Goal: Task Accomplishment & Management: Use online tool/utility

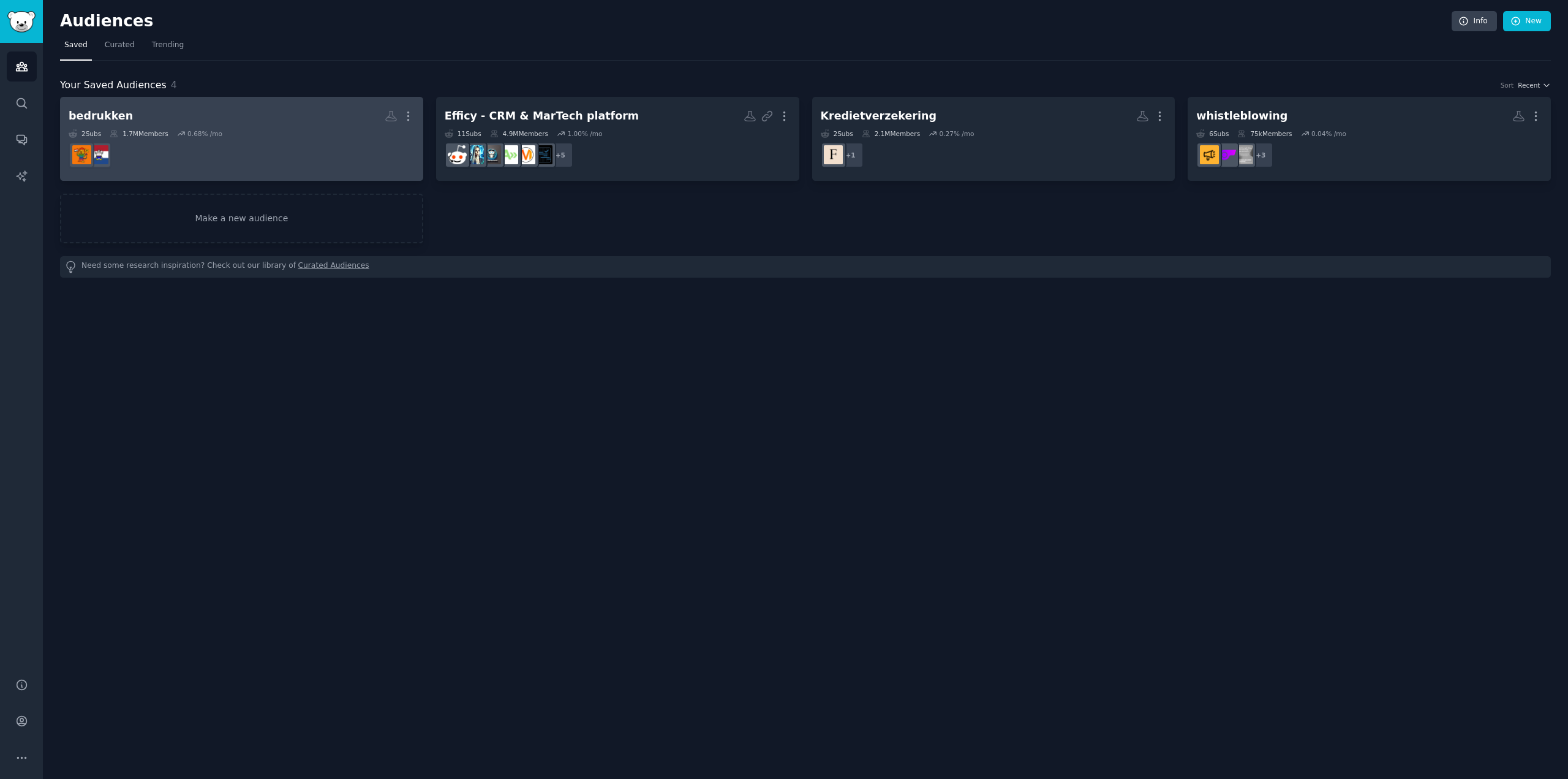
click at [292, 151] on dd at bounding box center [241, 155] width 346 height 35
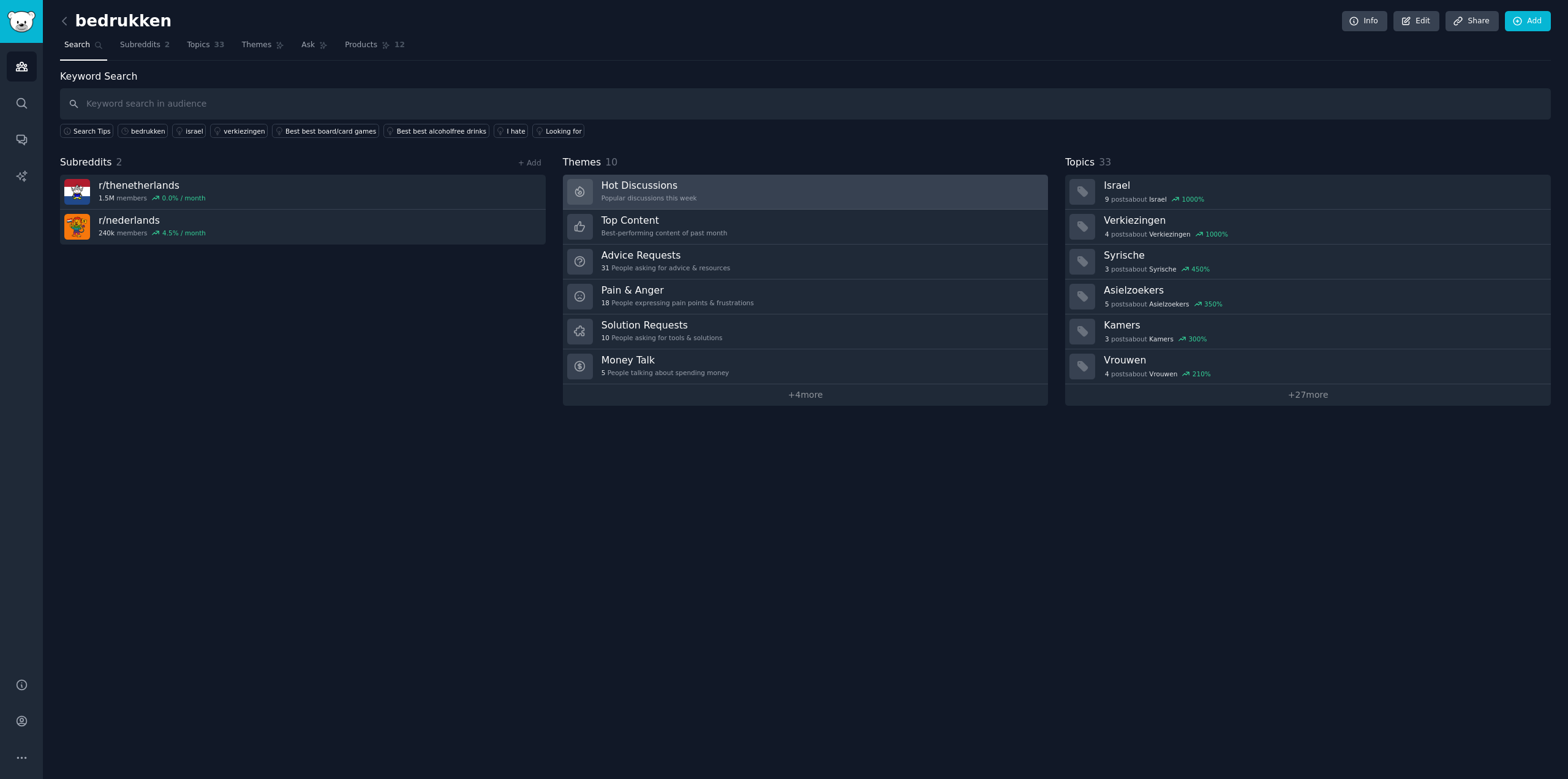
click at [709, 198] on link "Hot Discussions Popular discussions this week" at bounding box center [806, 192] width 486 height 35
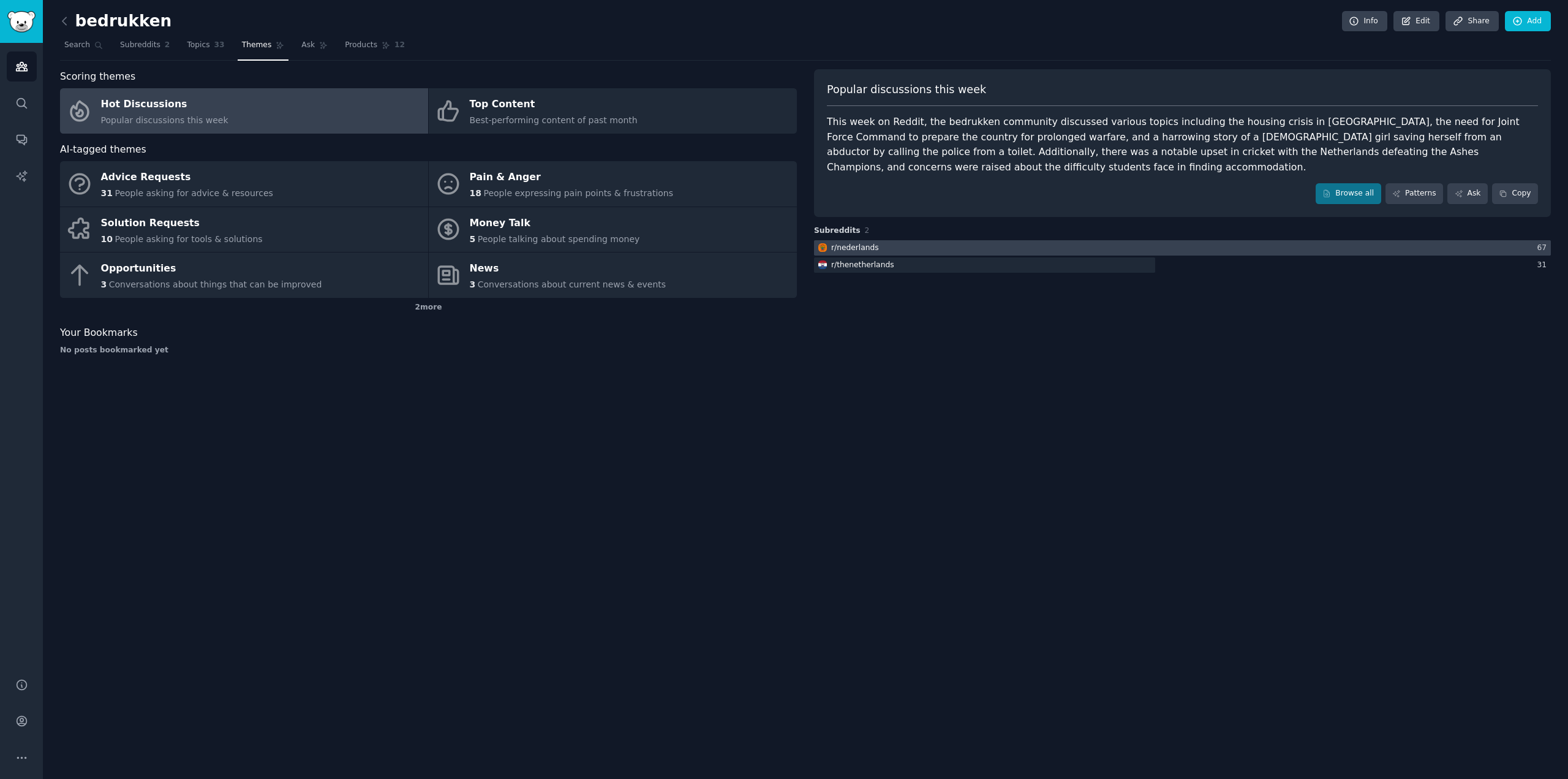
click at [926, 248] on div at bounding box center [1182, 248] width 737 height 15
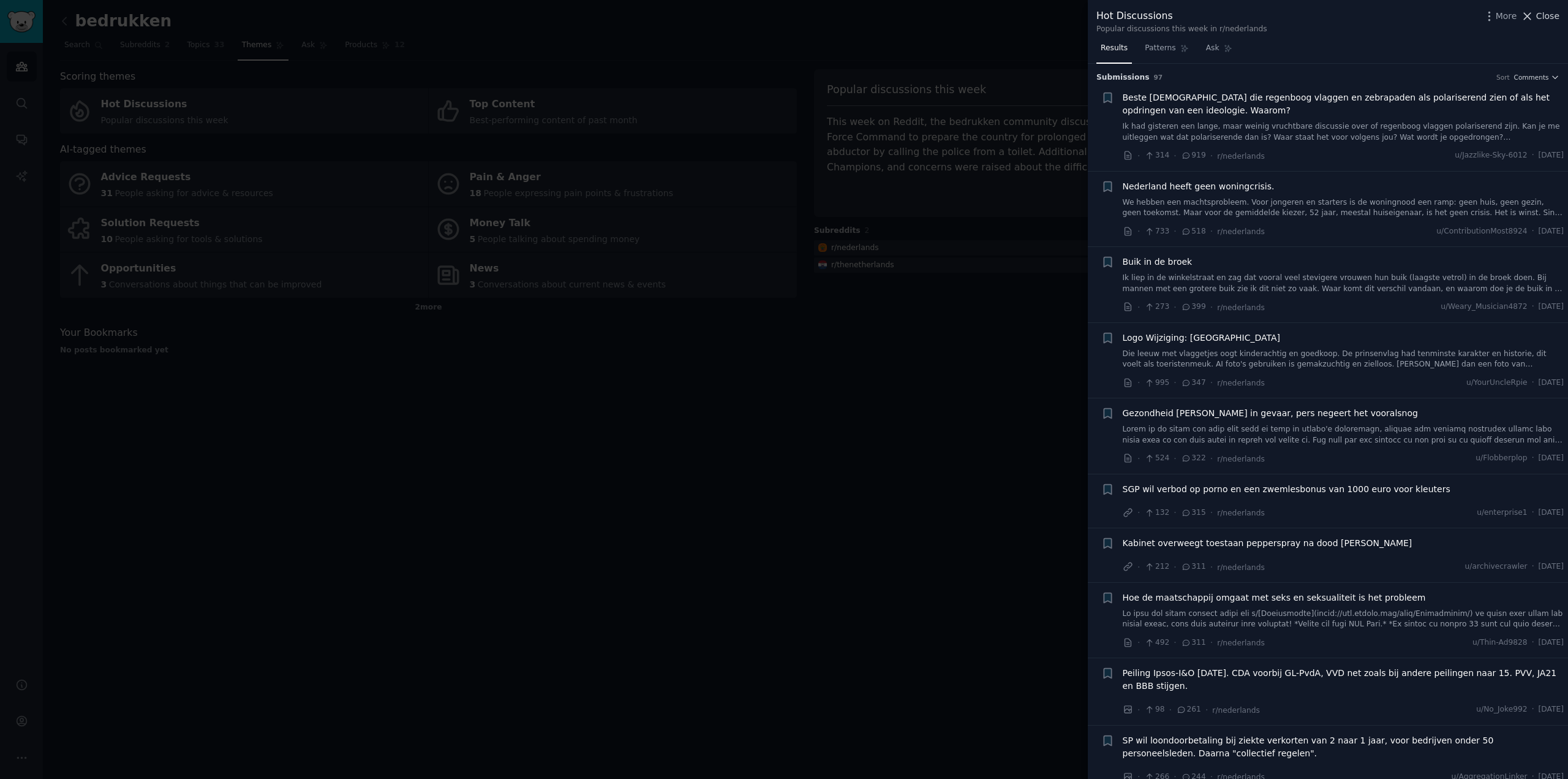
click at [1543, 16] on span "Close" at bounding box center [1548, 16] width 23 height 13
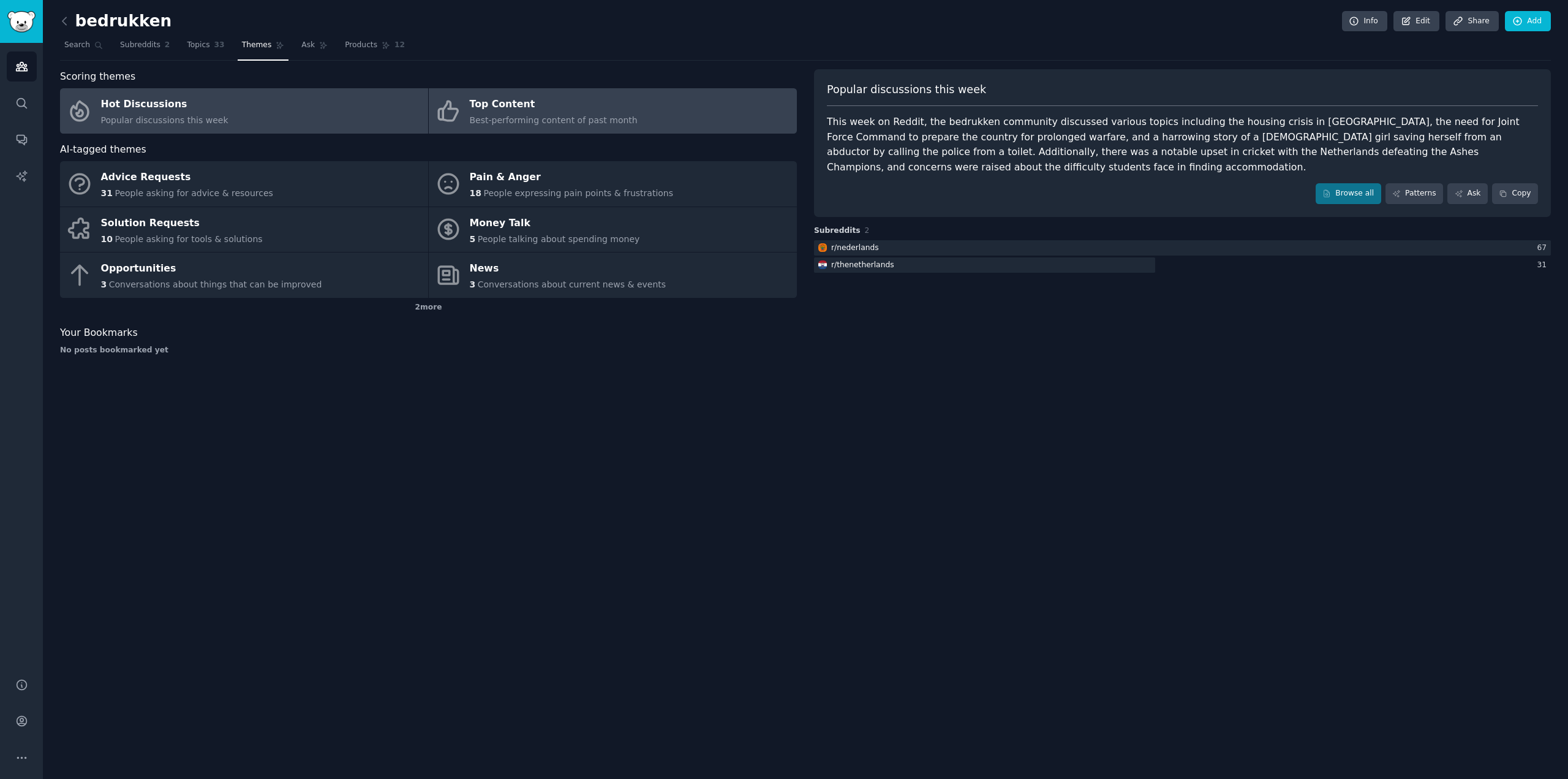
click at [517, 112] on div "Top Content" at bounding box center [554, 104] width 168 height 19
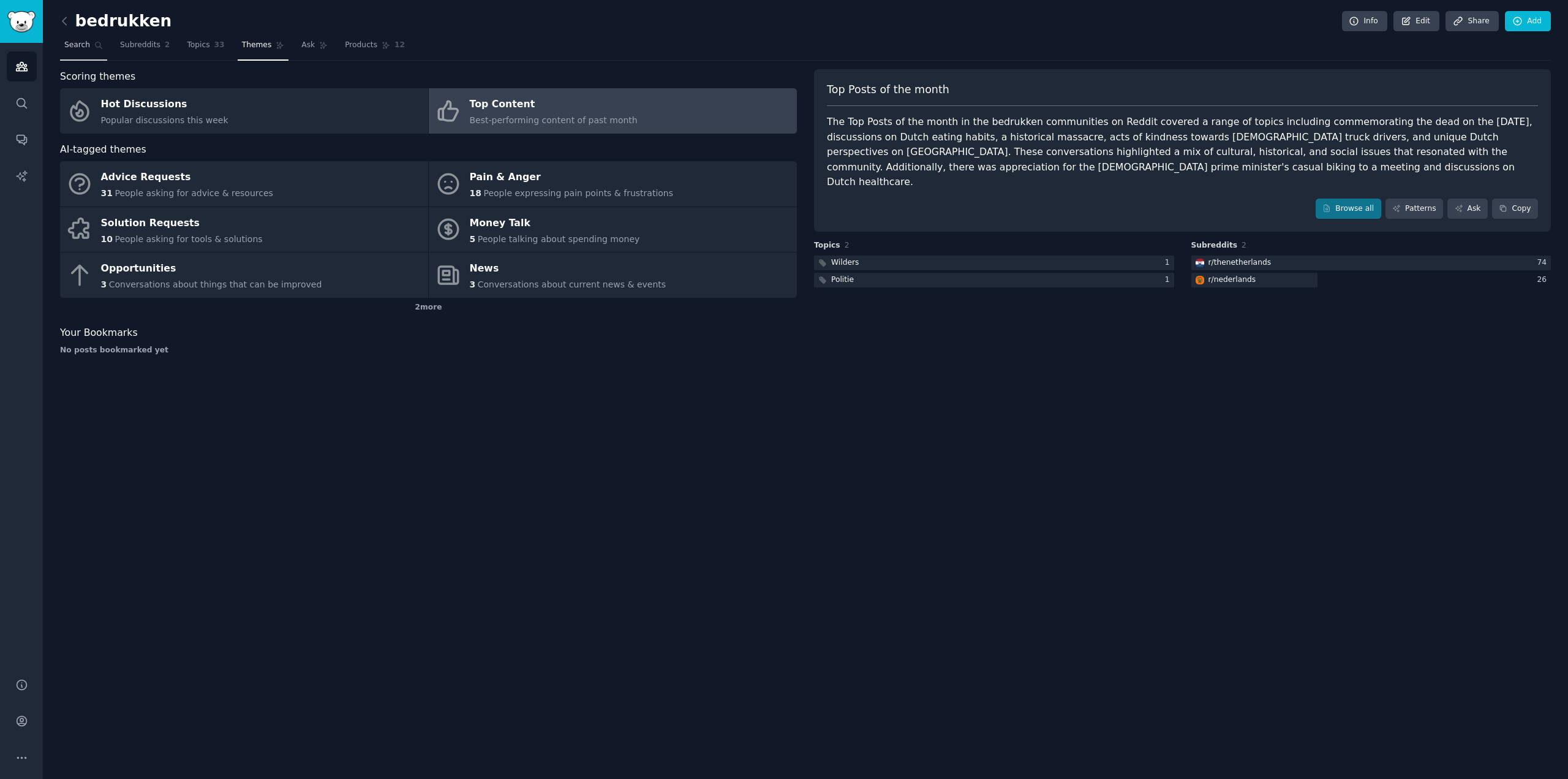
click at [73, 46] on span "Search" at bounding box center [77, 45] width 25 height 11
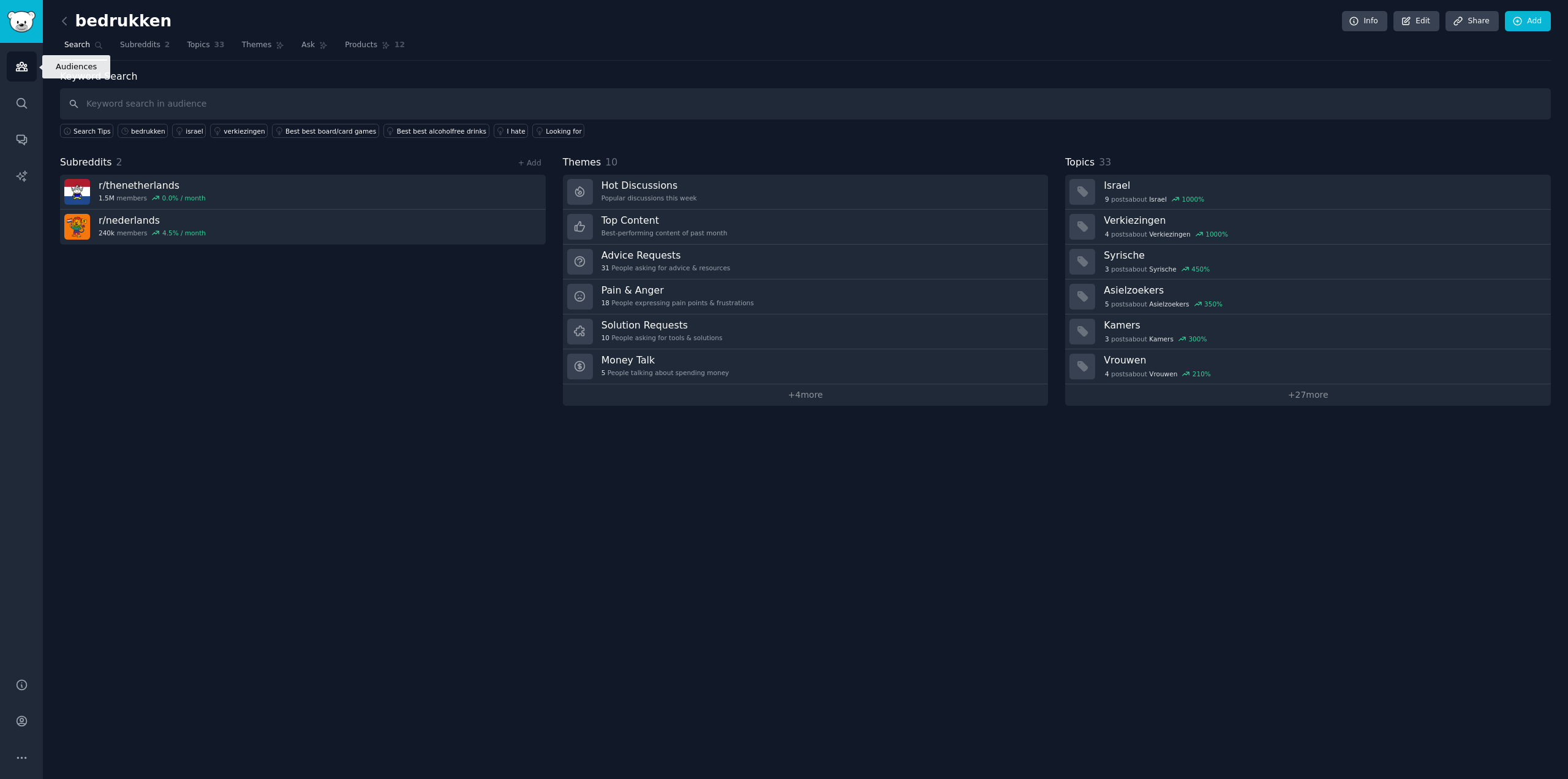
click at [25, 69] on icon "Sidebar" at bounding box center [22, 66] width 13 height 13
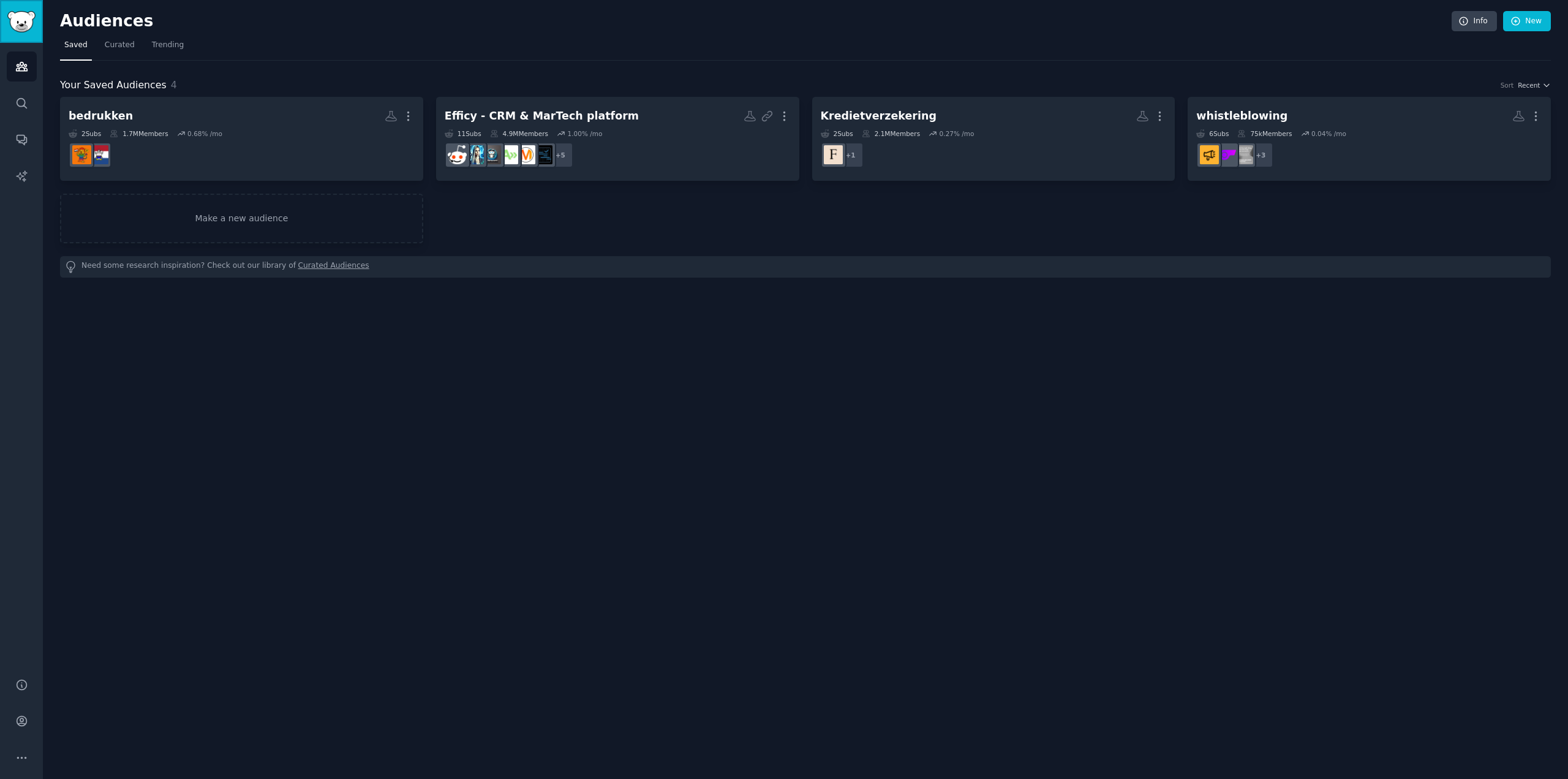
click at [22, 25] on img "Sidebar" at bounding box center [22, 22] width 28 height 22
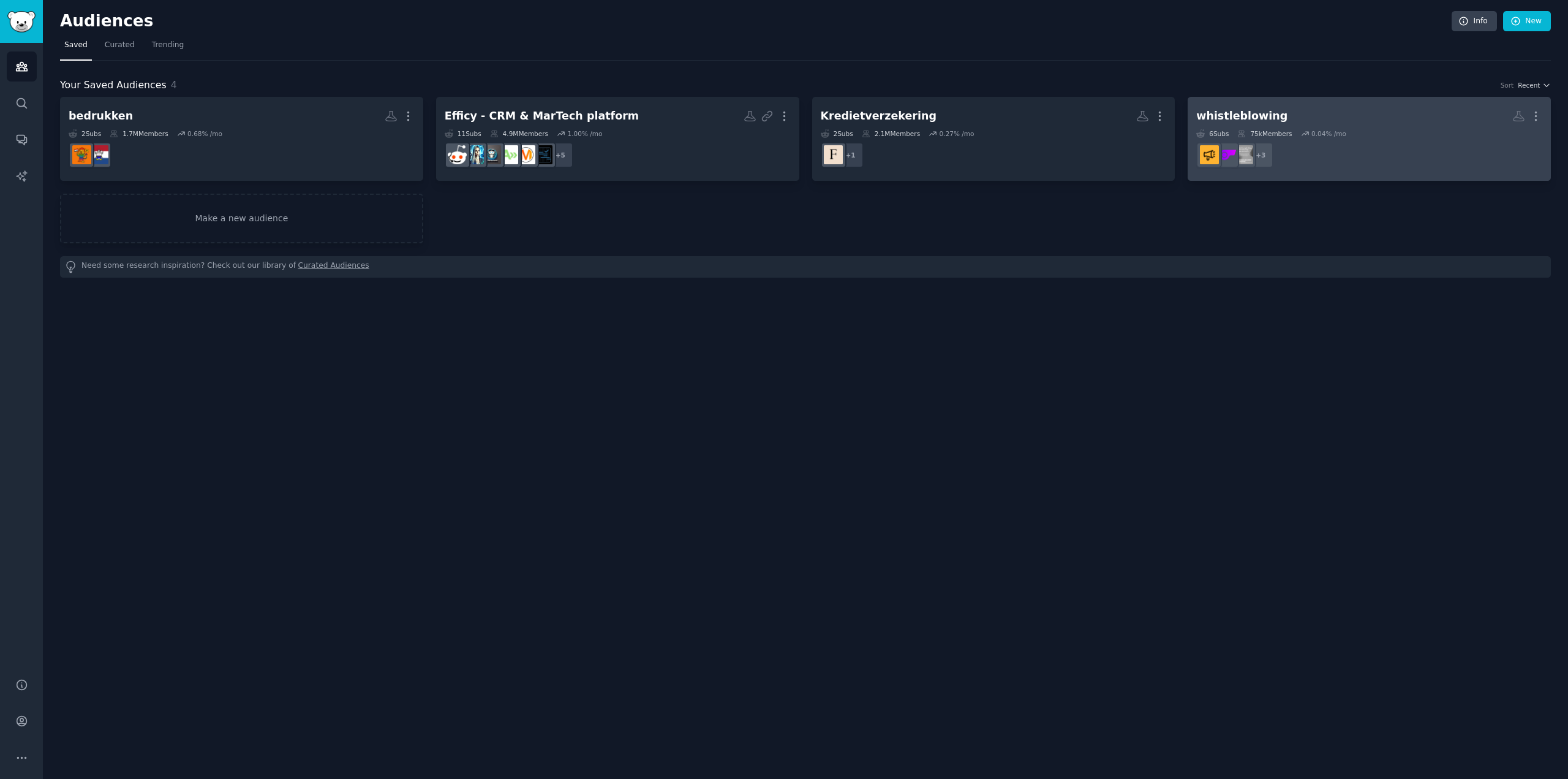
click at [1351, 165] on dd "r/WhistleblowerAttorney, r/whistleblower, r/whistleblowing + 3" at bounding box center [1369, 155] width 346 height 35
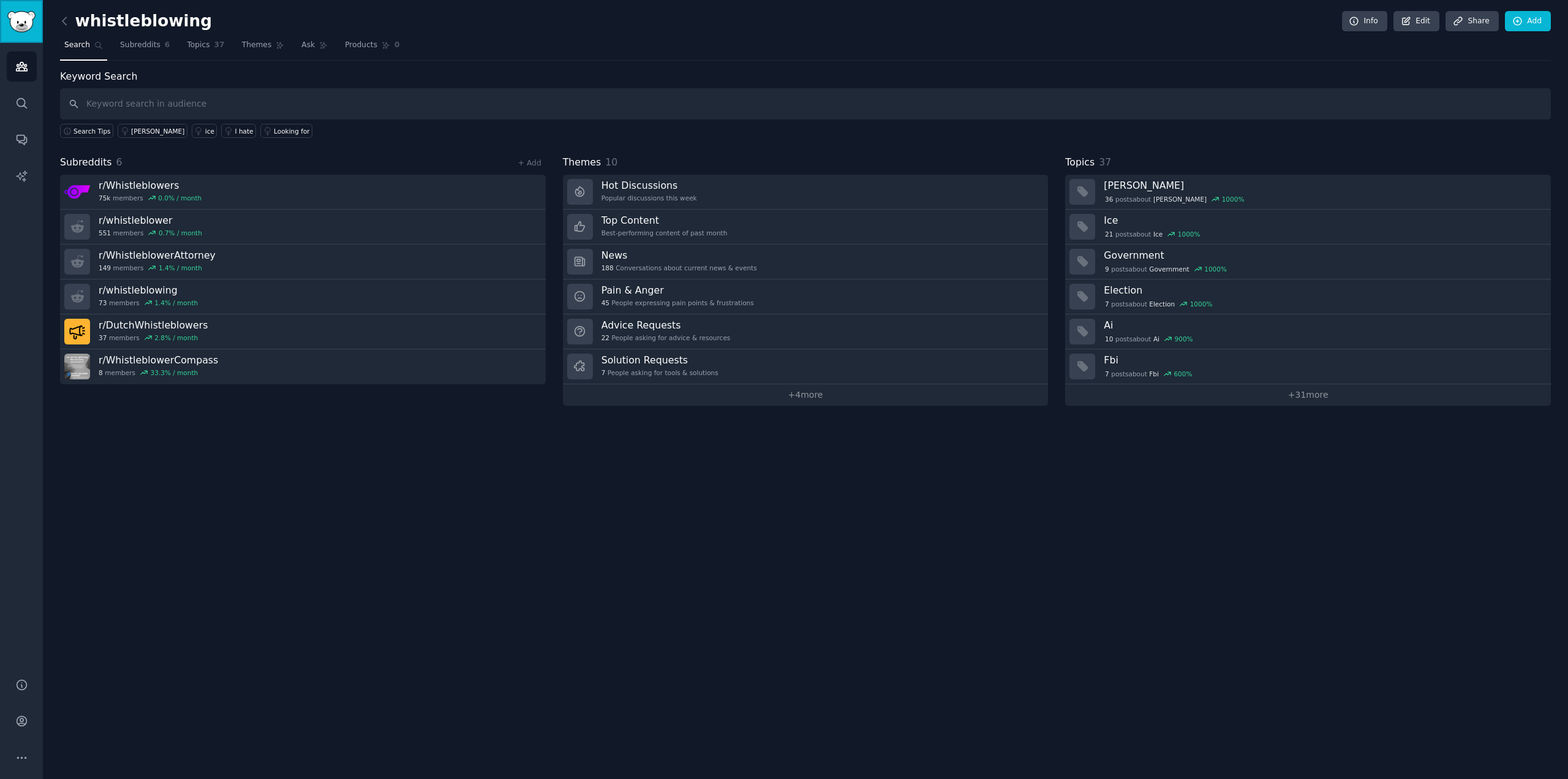
click at [22, 30] on img "Sidebar" at bounding box center [22, 22] width 28 height 22
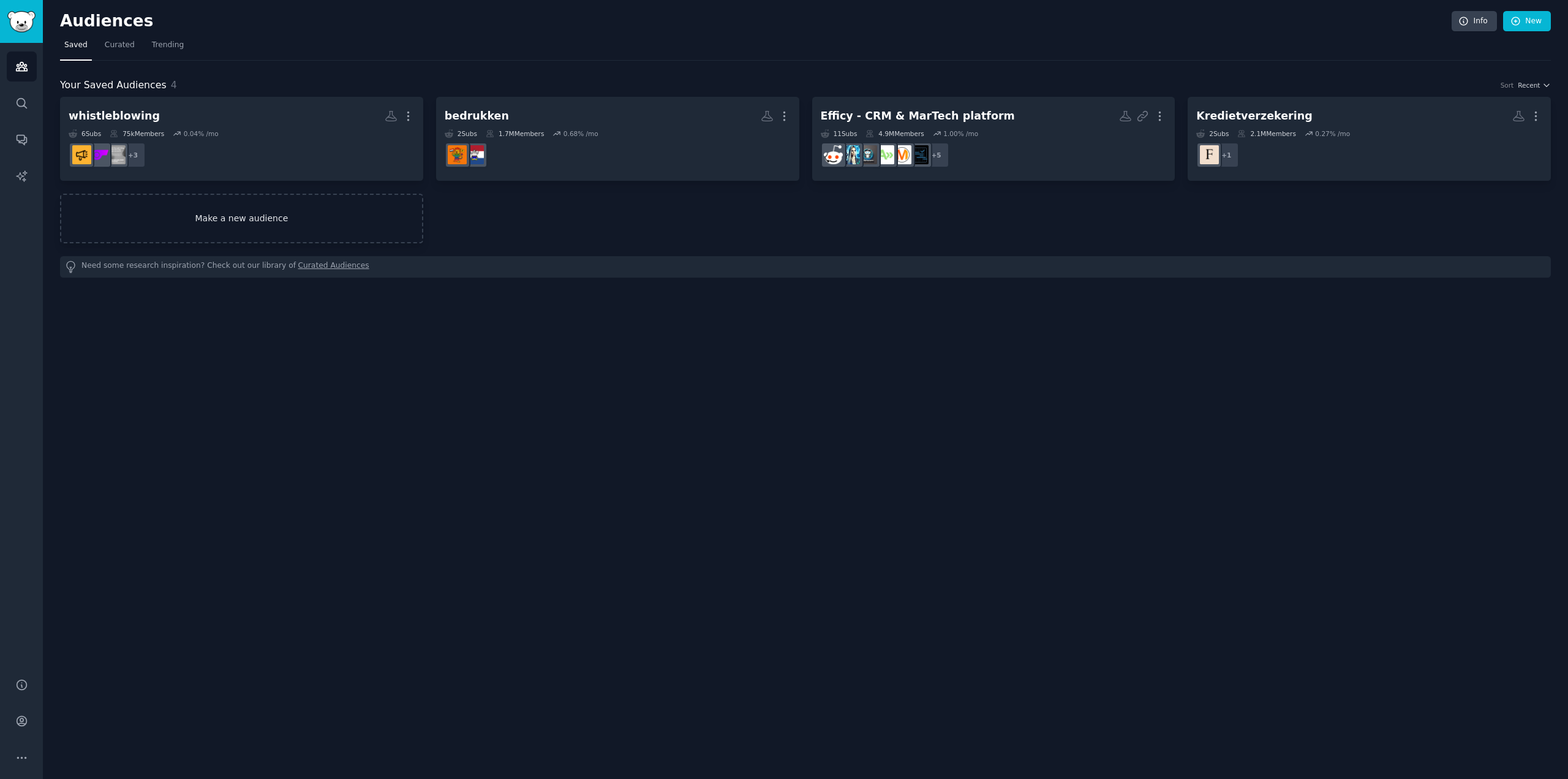
click at [176, 219] on link "Make a new audience" at bounding box center [242, 218] width 364 height 49
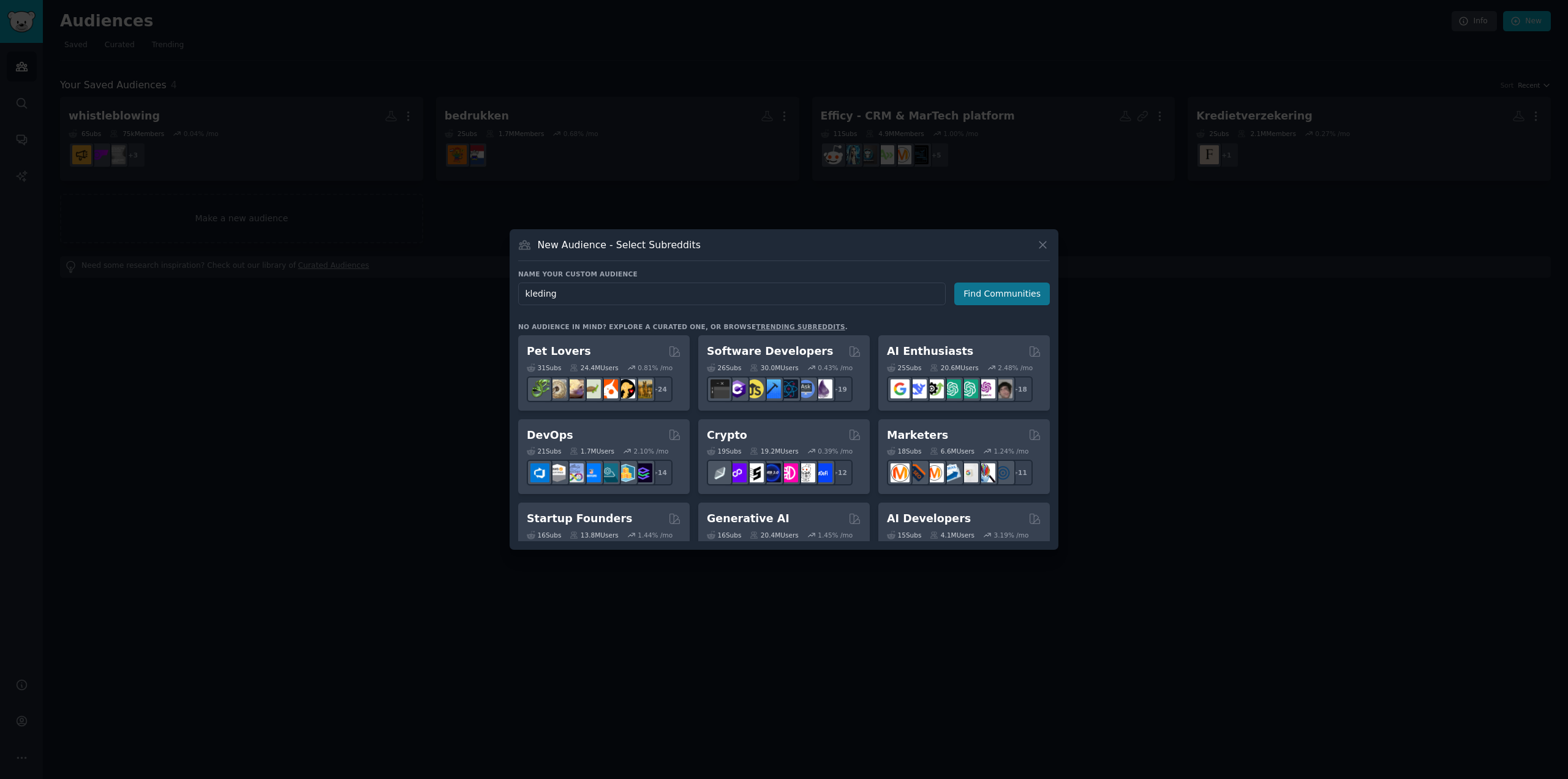
type input "kleding"
click at [996, 292] on button "Find Communities" at bounding box center [1002, 294] width 95 height 22
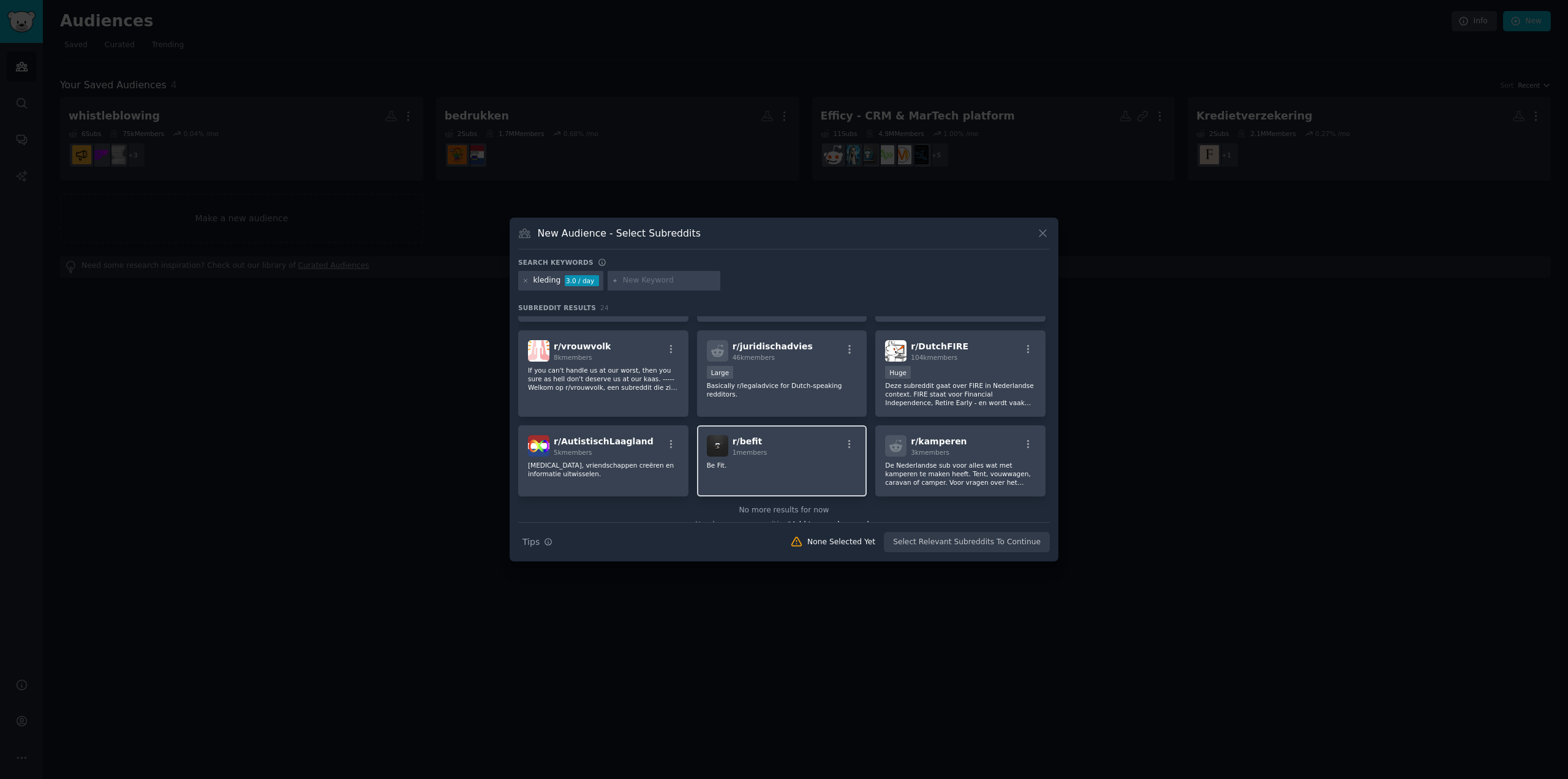
scroll to position [525, 0]
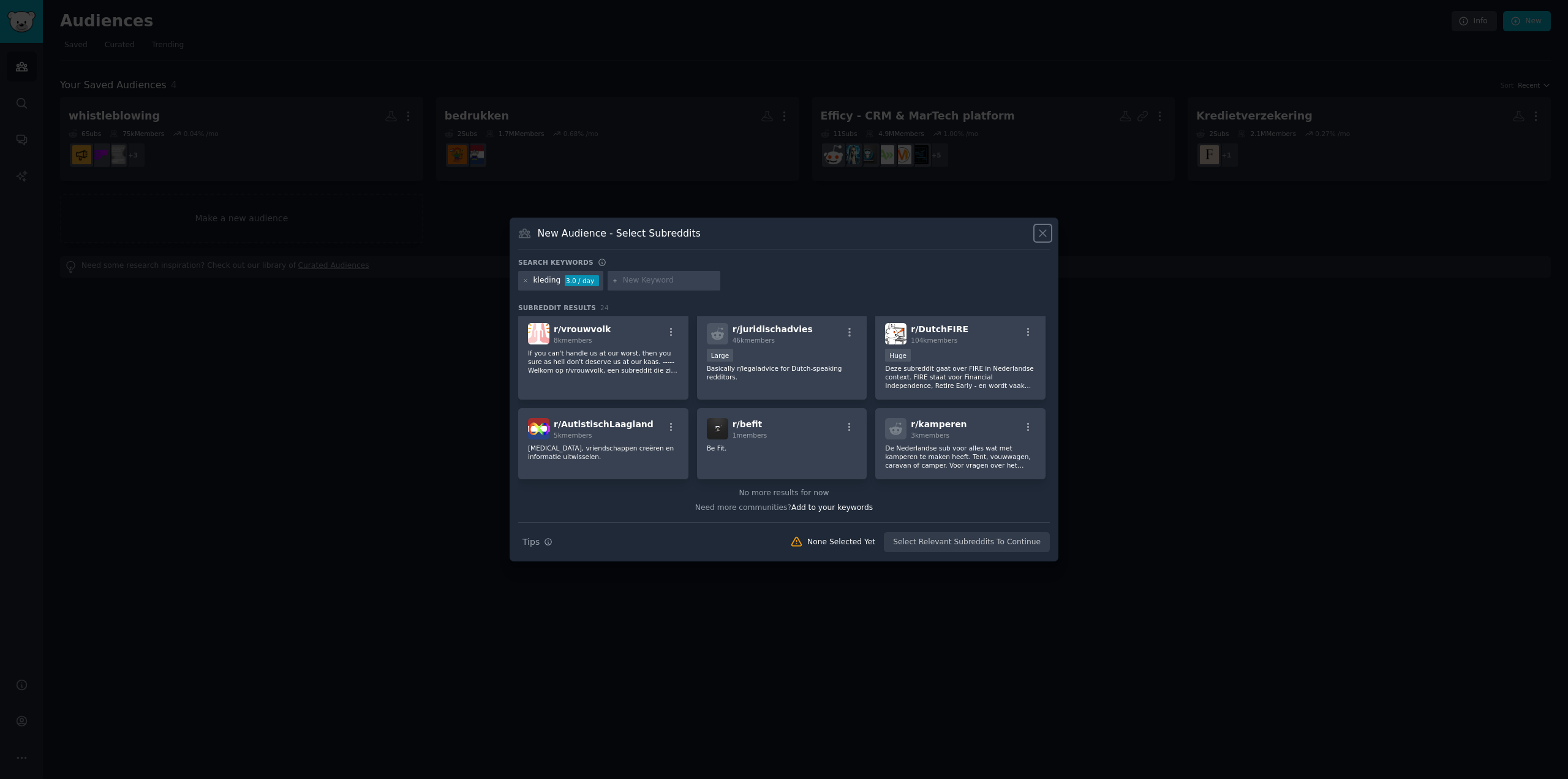
click at [1042, 237] on icon at bounding box center [1043, 233] width 13 height 13
